Goal: Transaction & Acquisition: Purchase product/service

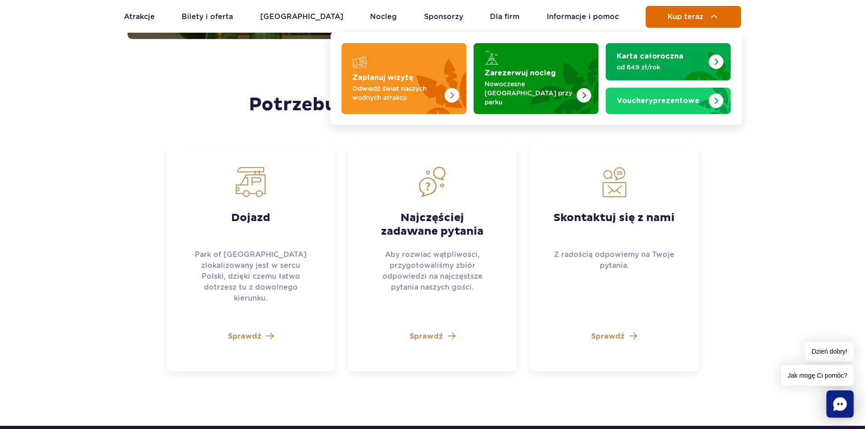
click at [698, 15] on span "Kup teraz" at bounding box center [685, 17] width 36 height 8
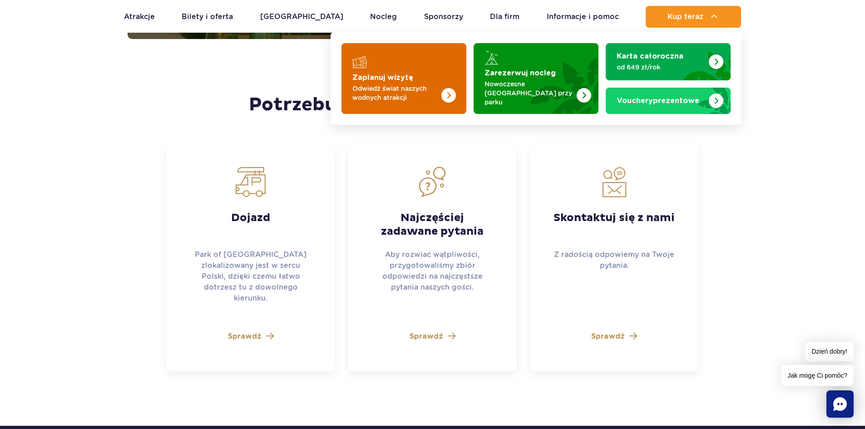
click at [396, 74] on strong "Zaplanuj wizytę" at bounding box center [382, 77] width 61 height 7
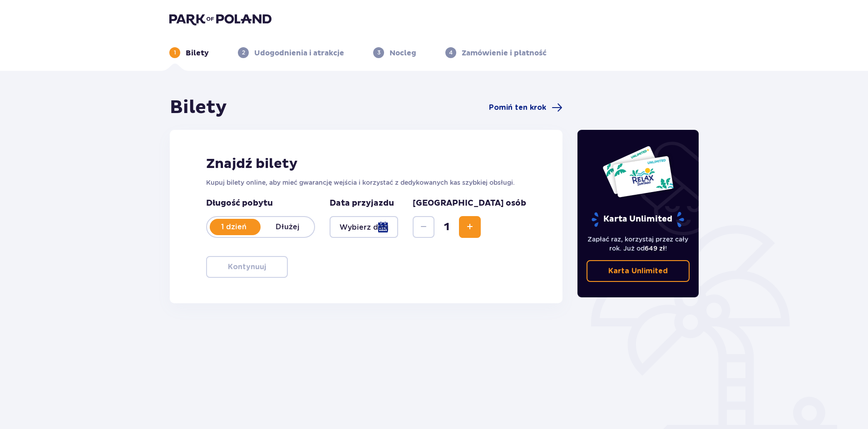
click at [384, 228] on div at bounding box center [364, 227] width 69 height 22
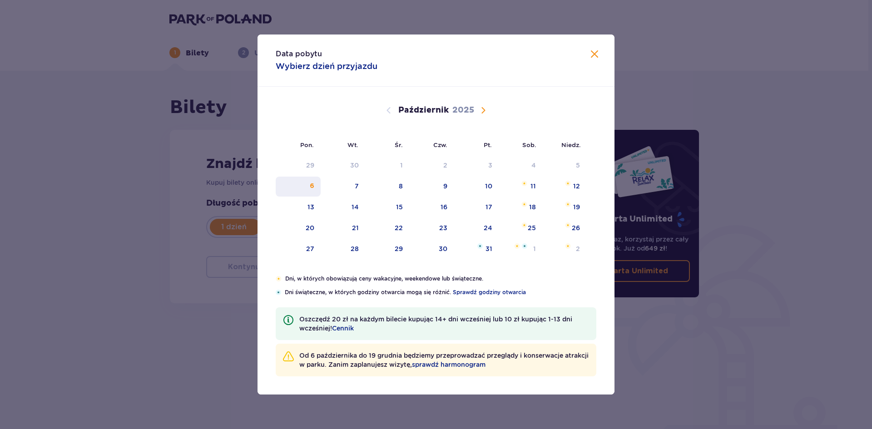
click at [301, 193] on div "6" at bounding box center [298, 187] width 45 height 20
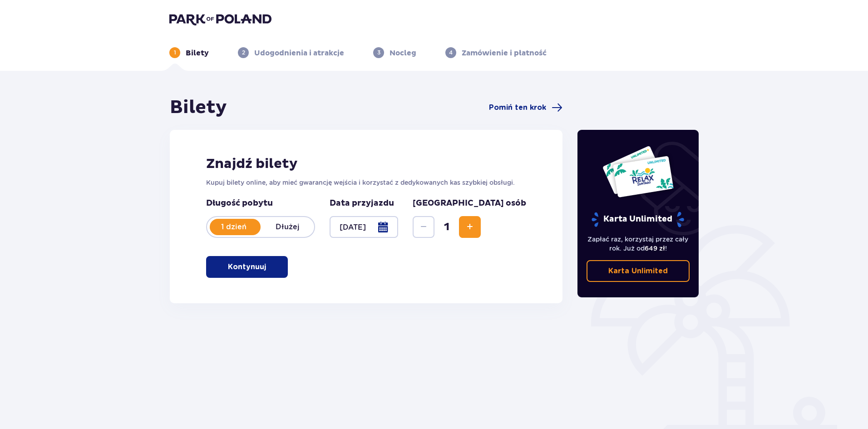
click at [372, 226] on div at bounding box center [364, 227] width 69 height 22
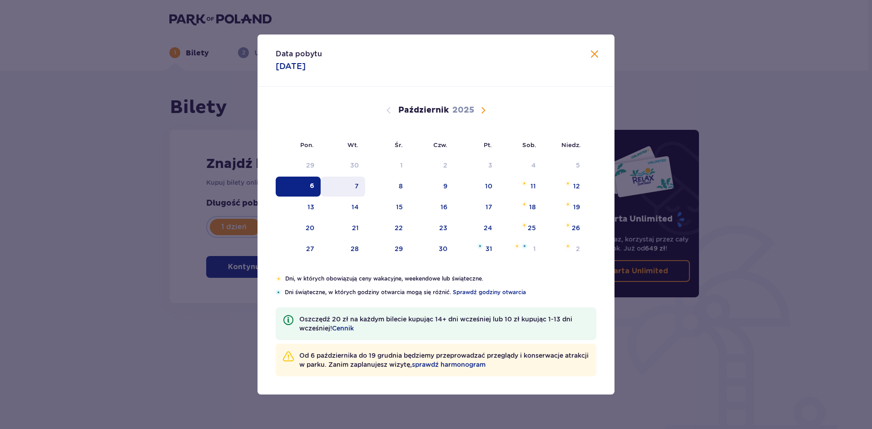
click at [351, 184] on div "7" at bounding box center [343, 187] width 45 height 20
type input "07.10.25"
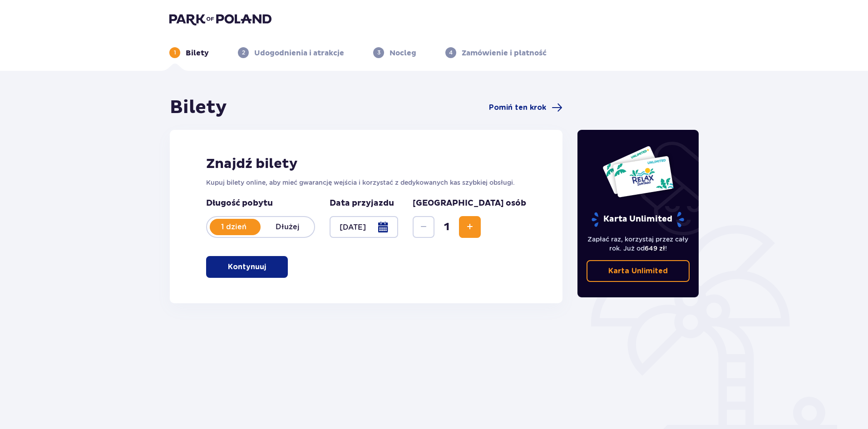
drag, startPoint x: 513, startPoint y: 229, endPoint x: 386, endPoint y: 272, distance: 134.2
click at [475, 230] on span "Zwiększ" at bounding box center [469, 227] width 11 height 11
click at [244, 268] on p "Kontynuuj" at bounding box center [247, 267] width 38 height 10
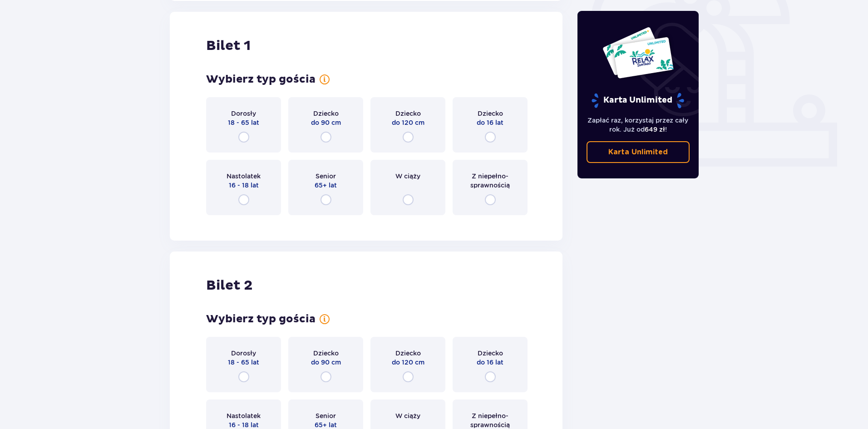
scroll to position [303, 0]
drag, startPoint x: 241, startPoint y: 128, endPoint x: 241, endPoint y: 136, distance: 7.7
click at [242, 130] on div "Dorosły 18 - 65 lat" at bounding box center [243, 123] width 75 height 55
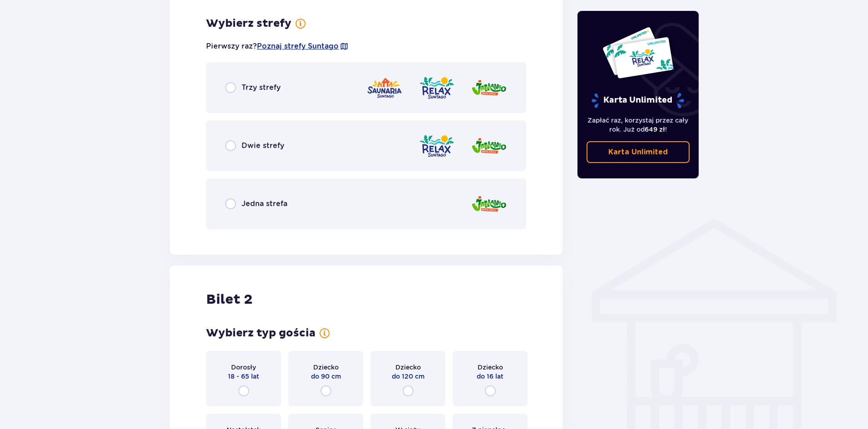
scroll to position [525, 0]
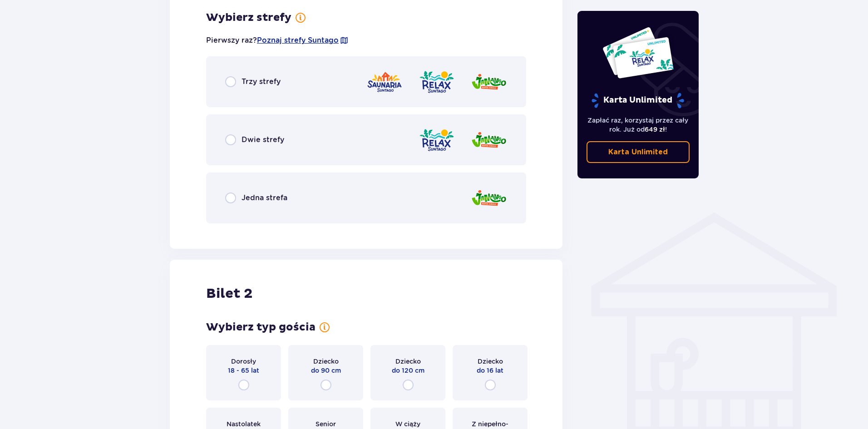
click at [253, 139] on span "Dwie strefy" at bounding box center [263, 140] width 43 height 10
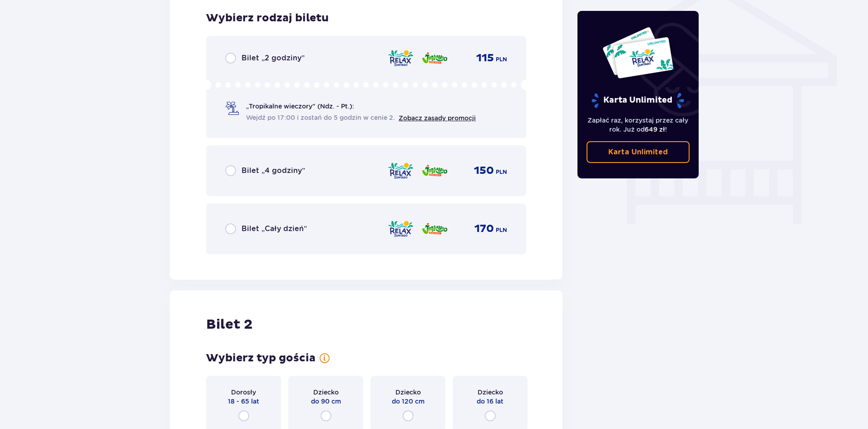
scroll to position [755, 0]
click at [276, 234] on div "Bilet „Cały dzień” 170 PLN" at bounding box center [366, 228] width 282 height 19
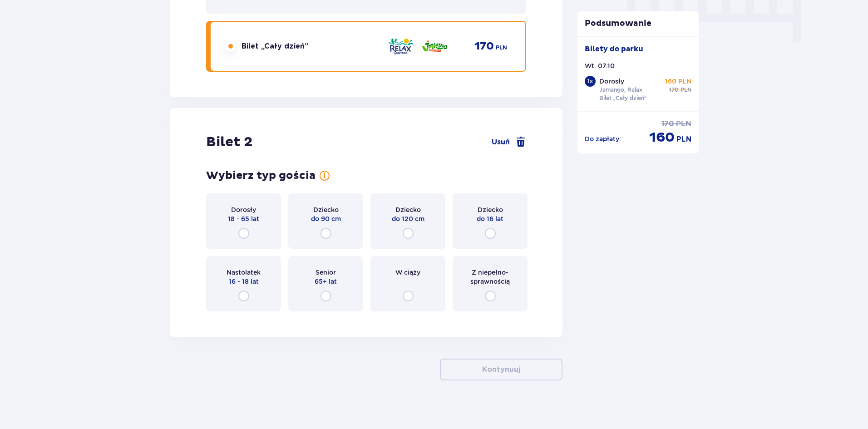
scroll to position [943, 0]
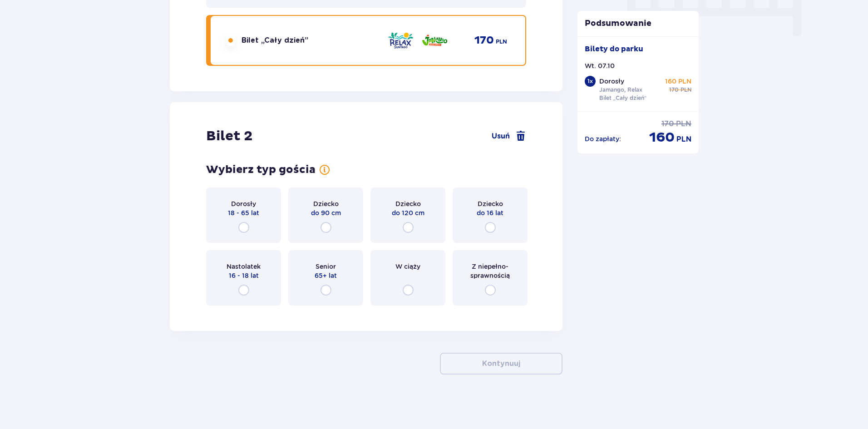
click at [251, 230] on div "Dorosły 18 - 65 lat" at bounding box center [243, 214] width 75 height 55
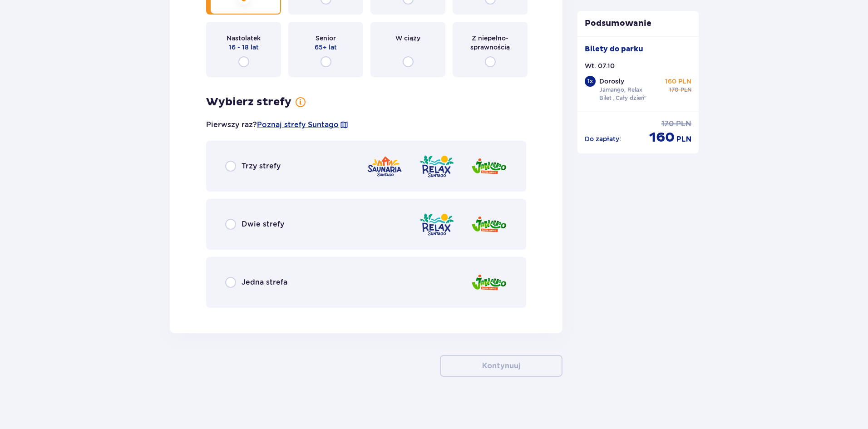
scroll to position [1174, 0]
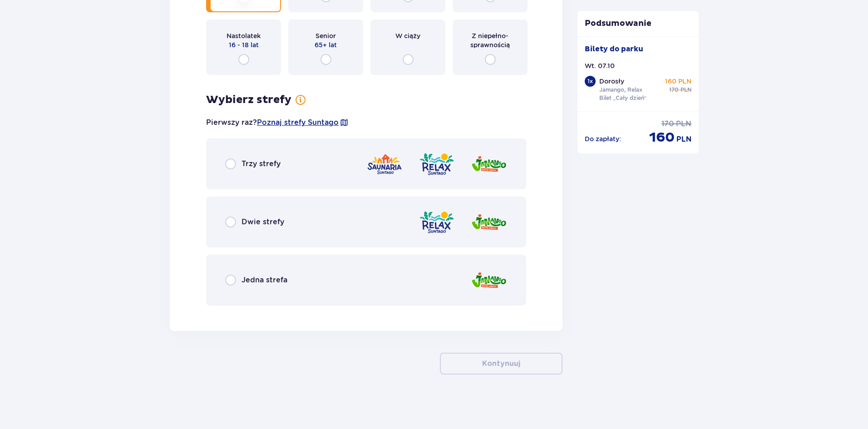
click at [252, 222] on span "Dwie strefy" at bounding box center [263, 222] width 43 height 10
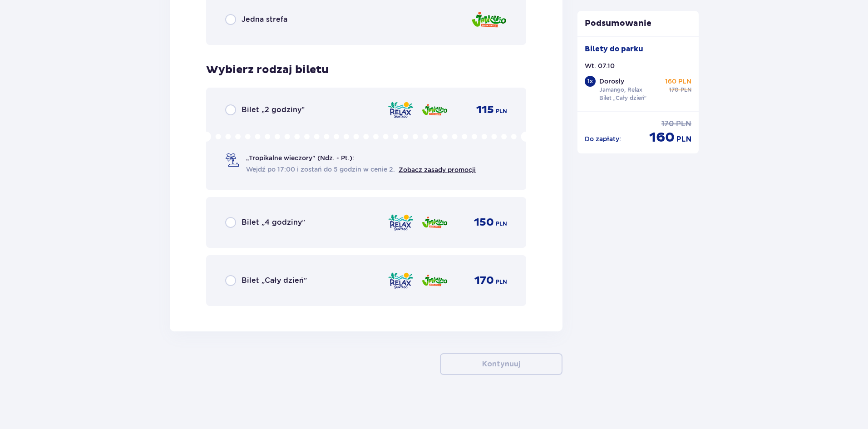
scroll to position [1435, 0]
click at [257, 278] on span "Bilet „Cały dzień”" at bounding box center [274, 280] width 65 height 10
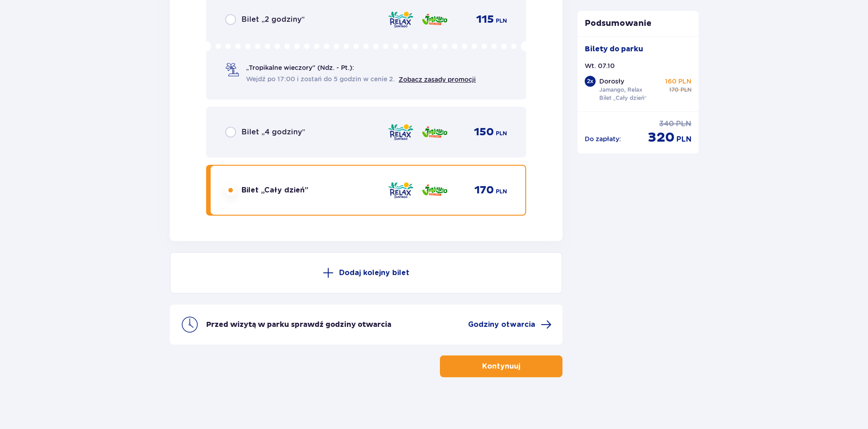
scroll to position [1528, 0]
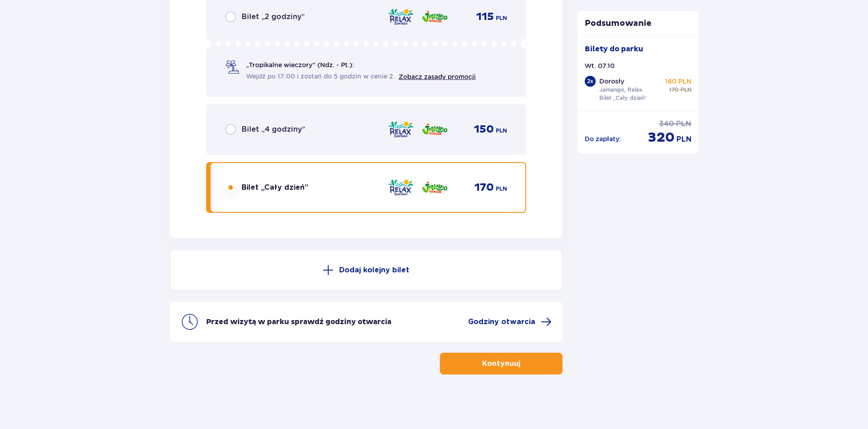
click at [488, 361] on p "Kontynuuj" at bounding box center [501, 364] width 38 height 10
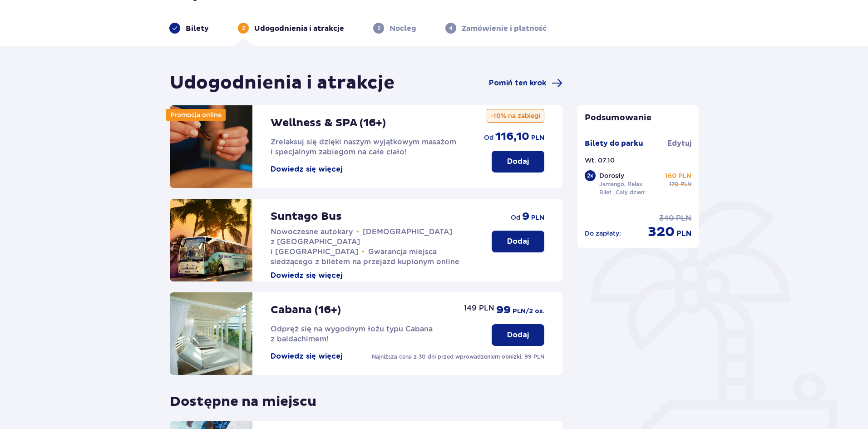
scroll to position [5, 0]
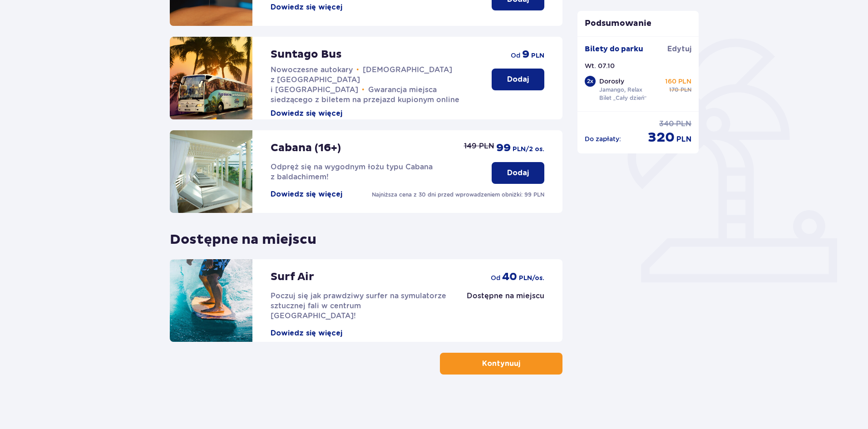
click at [470, 370] on button "Kontynuuj" at bounding box center [501, 364] width 123 height 22
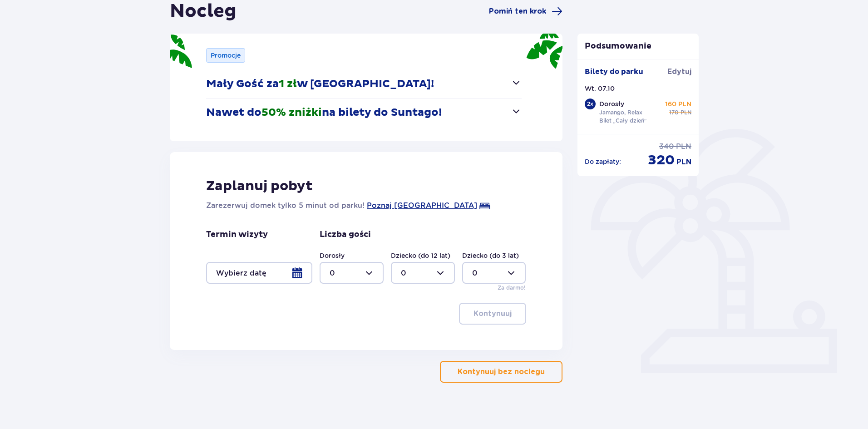
scroll to position [104, 0]
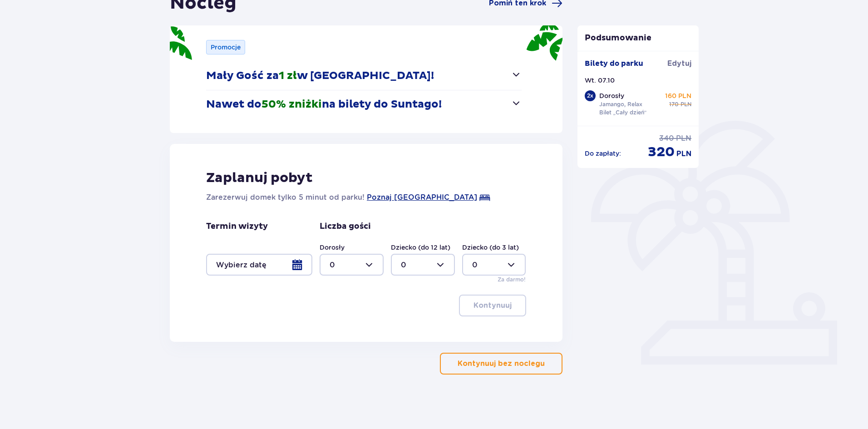
click at [530, 362] on p "Kontynuuj bez noclegu" at bounding box center [501, 364] width 87 height 10
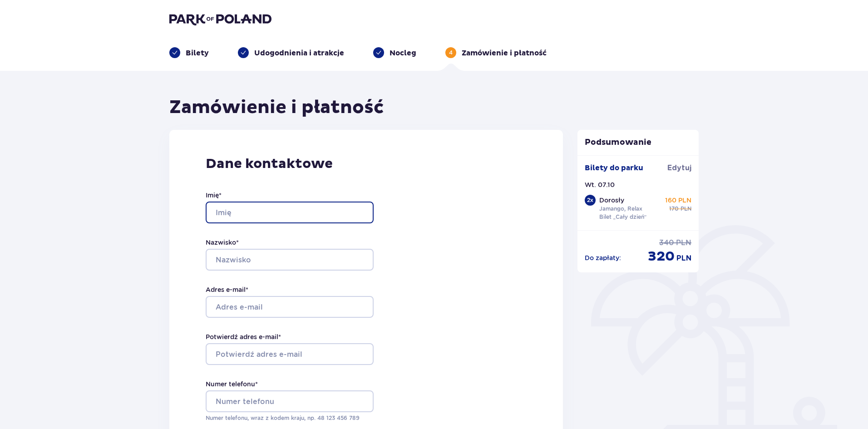
click at [286, 202] on input "Imię *" at bounding box center [290, 213] width 168 height 22
type input "Ewa"
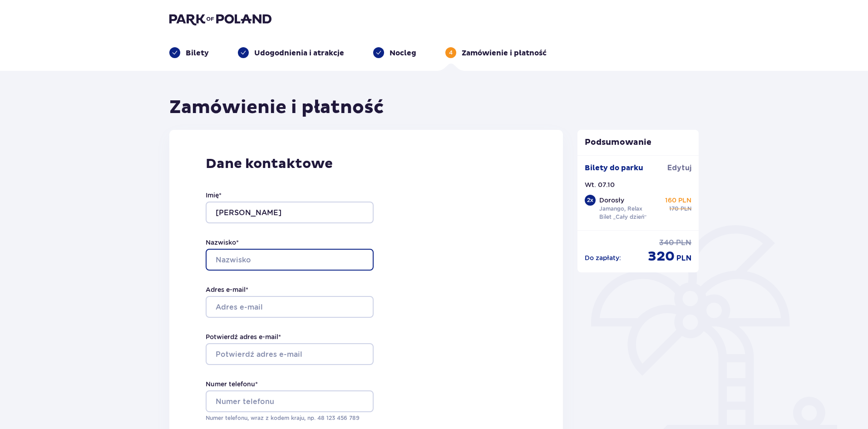
type input "Jodkowska"
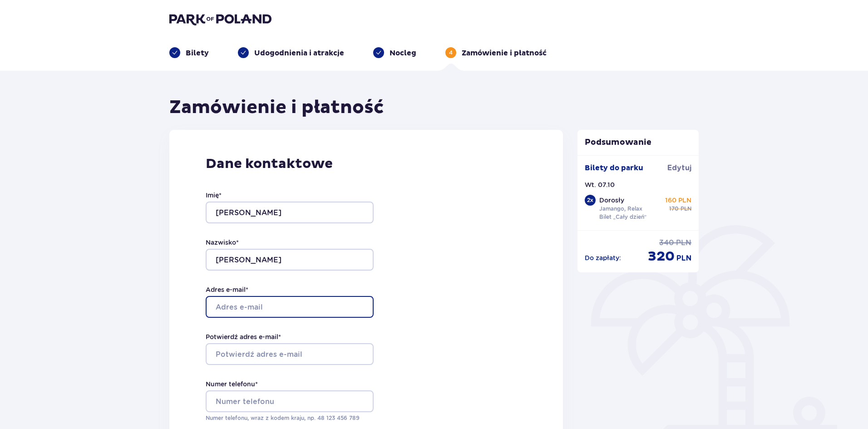
type input "ewa.jodkowska@gmail.com"
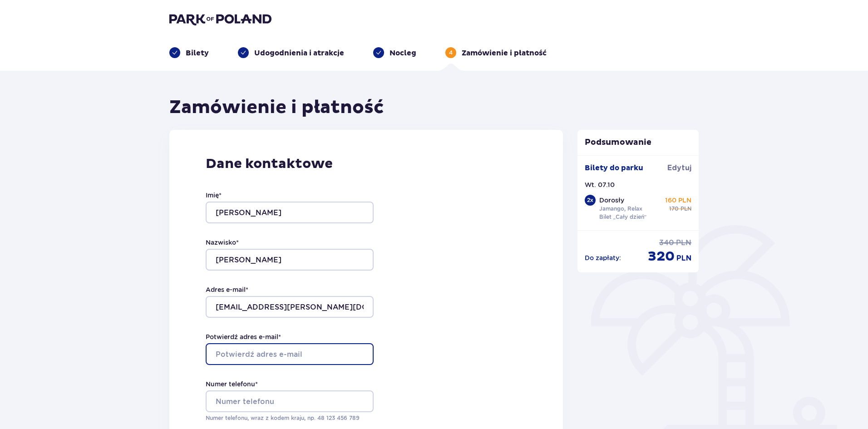
type input "ewa.jodkowska@gmail.com"
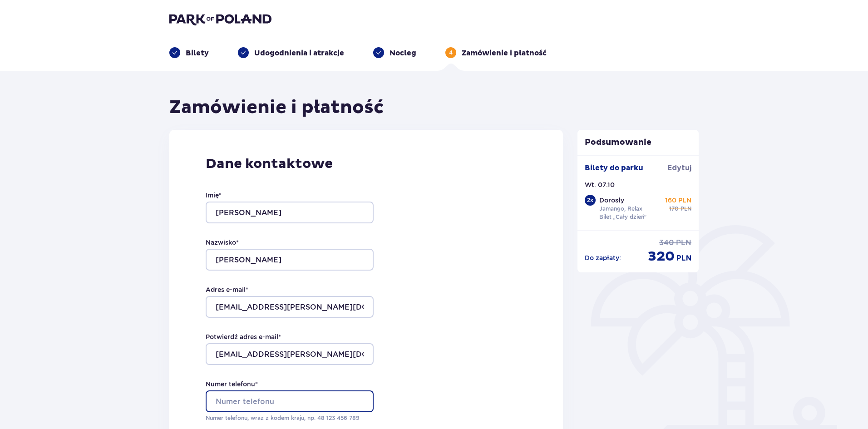
type input "504599845"
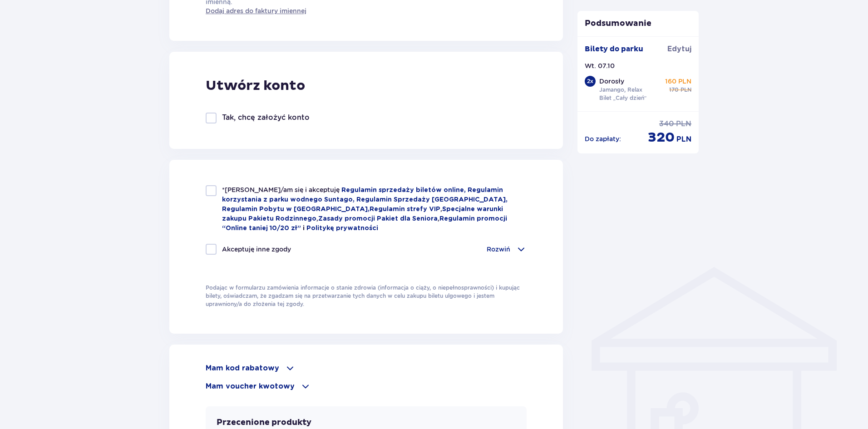
scroll to position [499, 0]
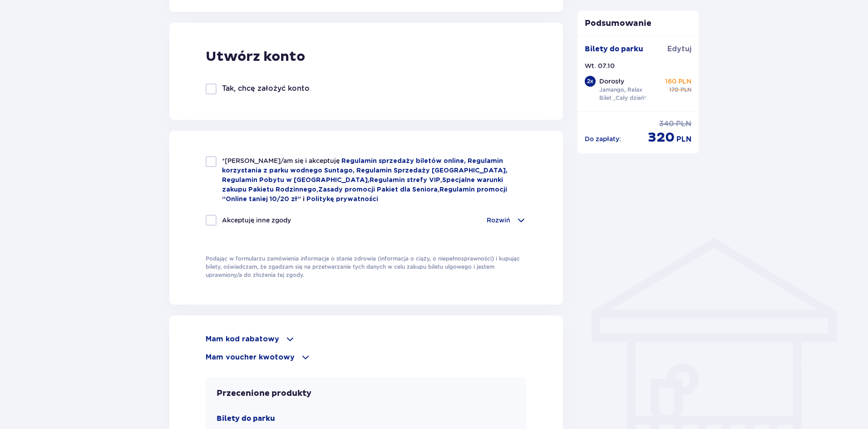
click at [210, 162] on div at bounding box center [211, 161] width 11 height 11
checkbox input "true"
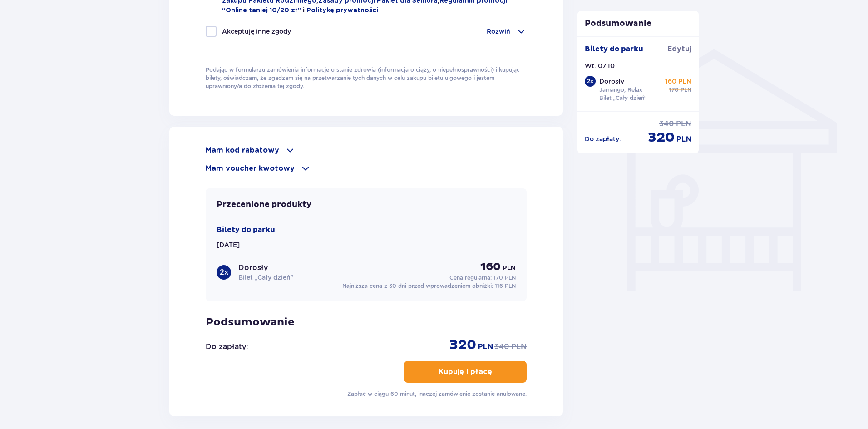
scroll to position [726, 0]
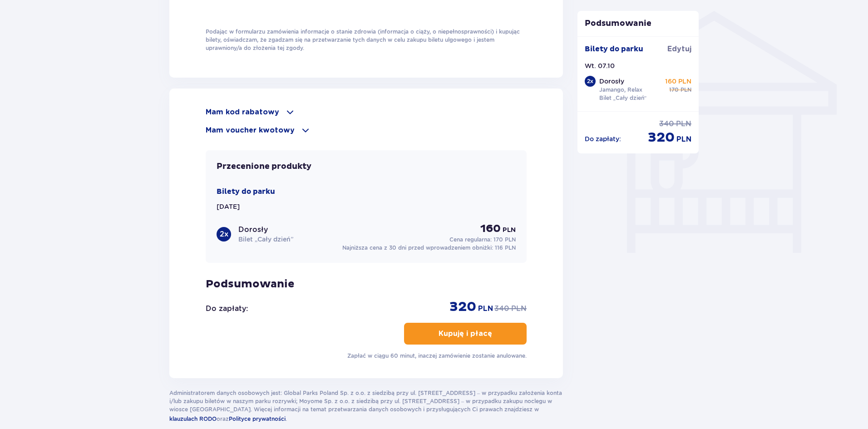
click at [447, 330] on p "Kupuję i płacę" at bounding box center [466, 334] width 54 height 10
